Goal: Task Accomplishment & Management: Manage account settings

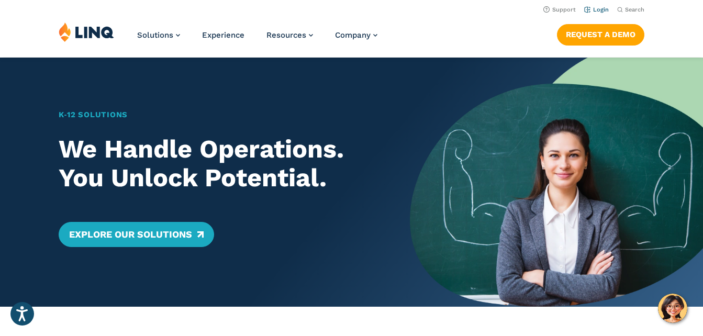
click at [600, 10] on link "Login" at bounding box center [596, 9] width 25 height 7
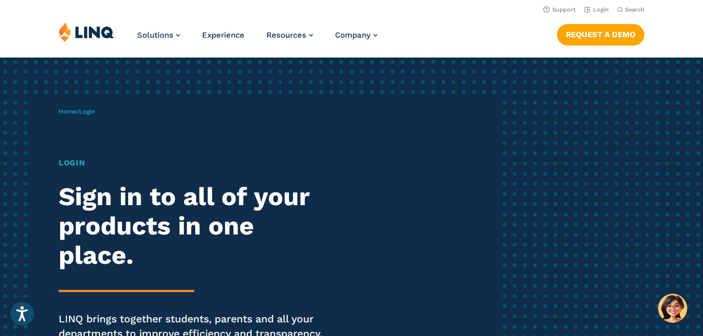
click at [584, 129] on div "Home / Login Login Sign in to all of your products in one place. LINQ brings to…" at bounding box center [351, 239] width 703 height 362
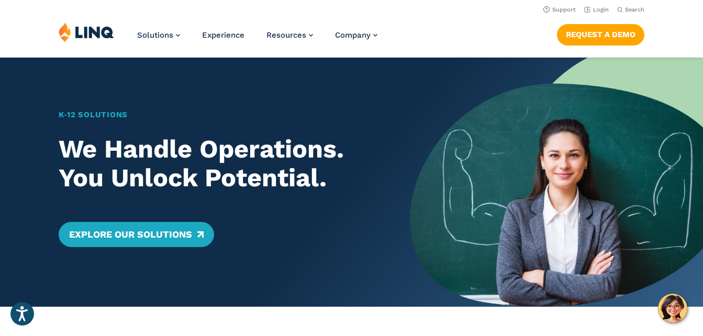
click at [310, 188] on h2 "We Handle Operations. You Unlock Potential." at bounding box center [220, 164] width 323 height 59
